Goal: Transaction & Acquisition: Purchase product/service

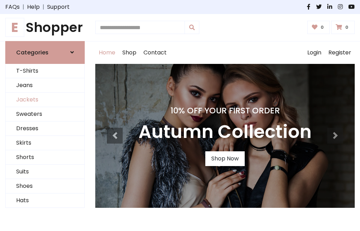
click at [45, 100] on link "Jackets" at bounding box center [45, 100] width 79 height 14
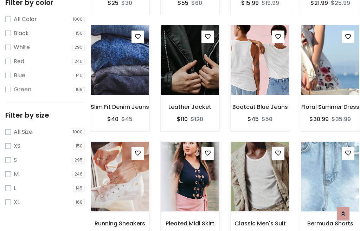
scroll to position [65, 0]
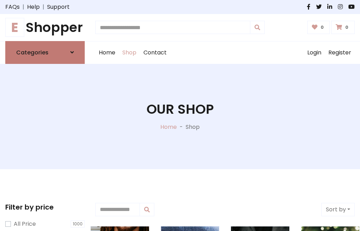
click at [45, 52] on h6 "Categories" at bounding box center [32, 52] width 32 height 7
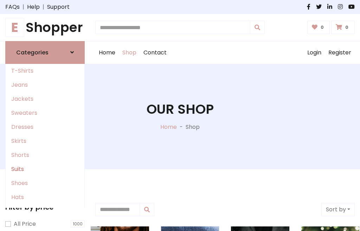
click at [45, 169] on link "Suits" at bounding box center [45, 169] width 79 height 14
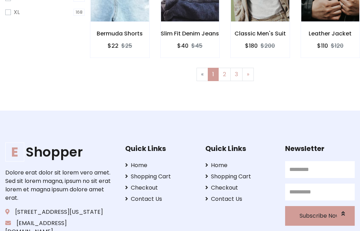
scroll to position [298, 0]
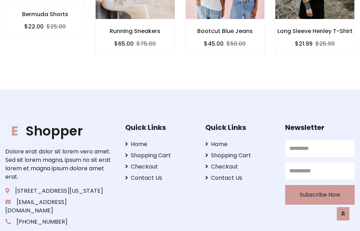
scroll to position [657, 0]
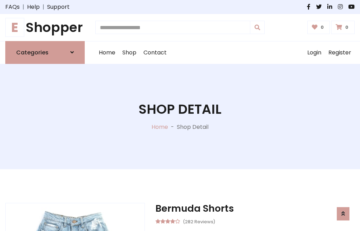
scroll to position [657, 0]
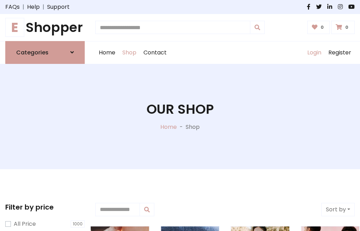
click at [314, 52] on link "Login" at bounding box center [314, 53] width 21 height 23
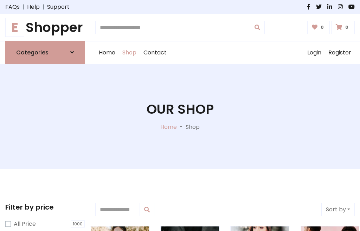
scroll to position [36, 0]
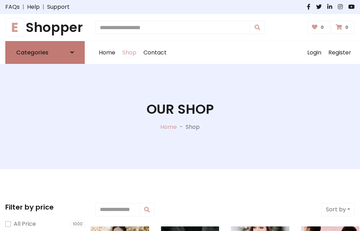
click at [72, 52] on icon at bounding box center [72, 53] width 4 height 6
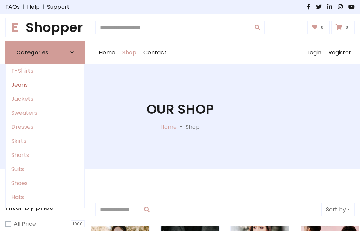
click at [45, 85] on link "Jeans" at bounding box center [45, 85] width 79 height 14
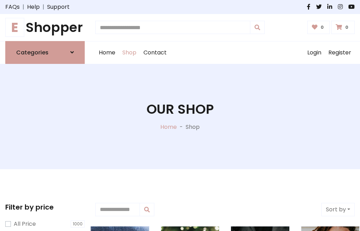
scroll to position [36, 0]
